Goal: Task Accomplishment & Management: Manage account settings

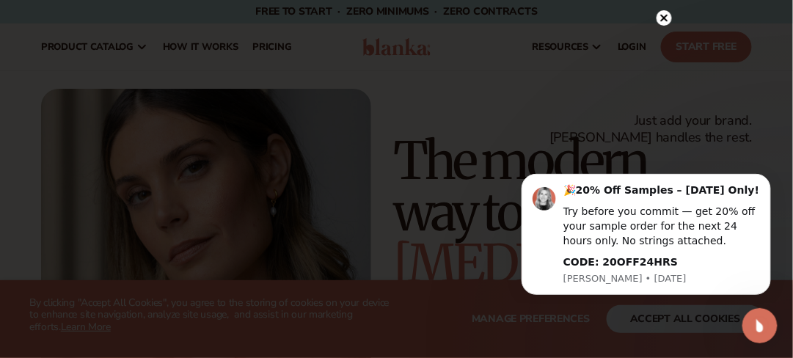
click at [666, 15] on icon at bounding box center [663, 17] width 7 height 7
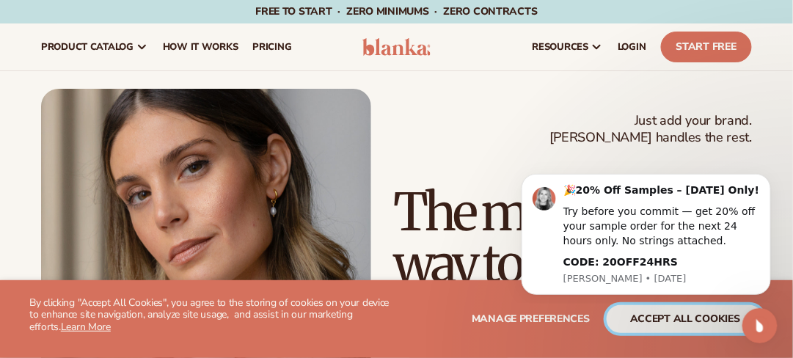
click at [648, 316] on button "accept all cookies" at bounding box center [685, 319] width 157 height 28
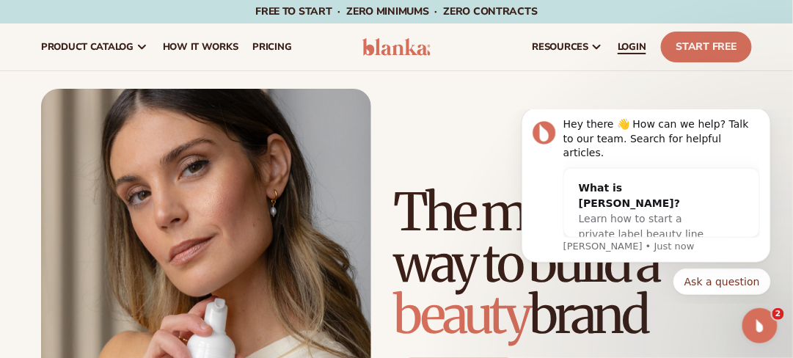
click at [638, 49] on span "LOGIN" at bounding box center [632, 47] width 29 height 12
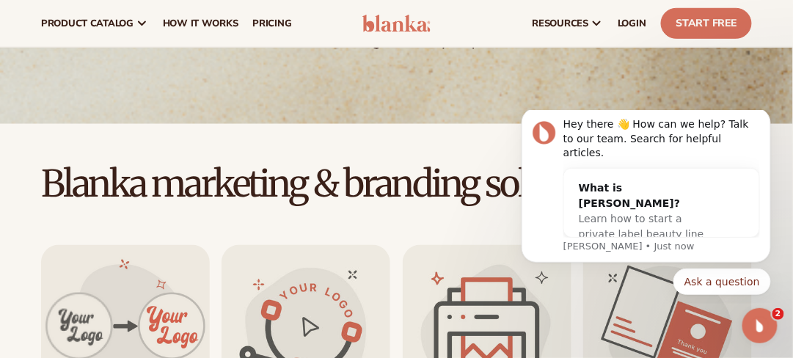
scroll to position [225, 0]
